Goal: Information Seeking & Learning: Learn about a topic

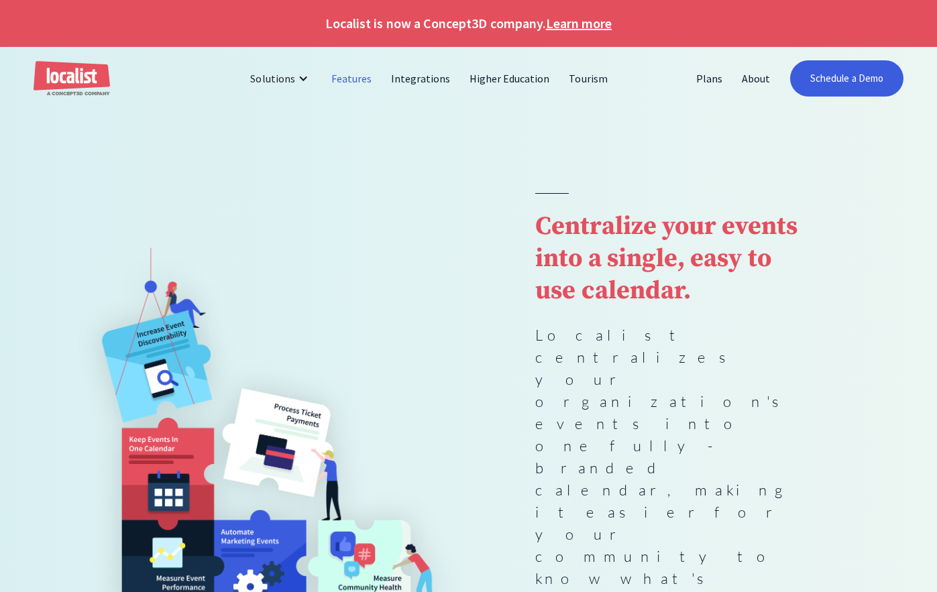
click at [353, 79] on link "Features" at bounding box center [352, 78] width 60 height 32
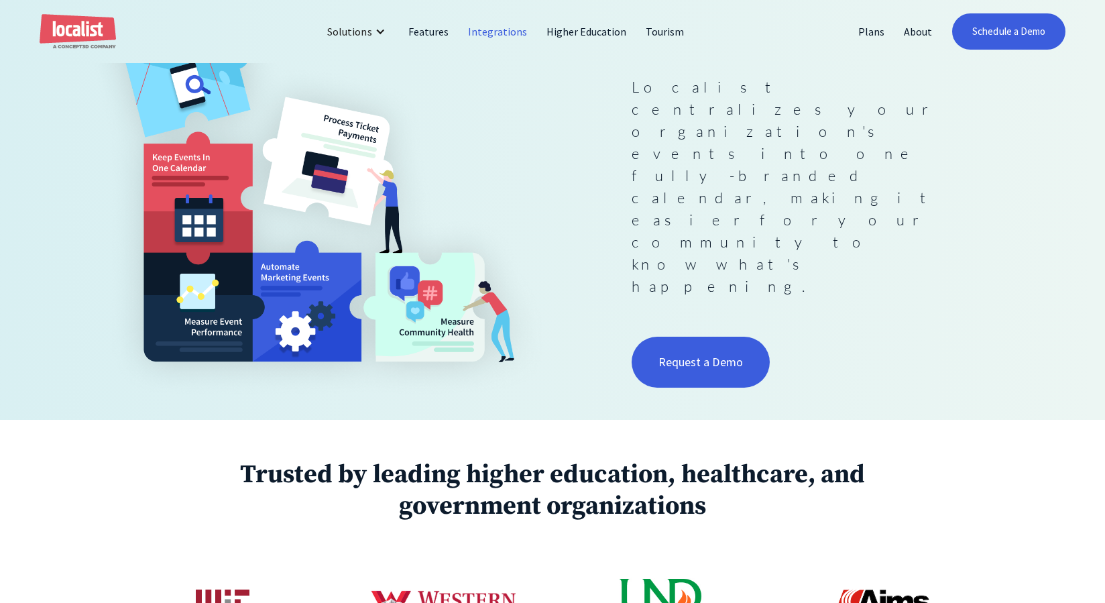
scroll to position [131, 0]
